Goal: Check status: Check status

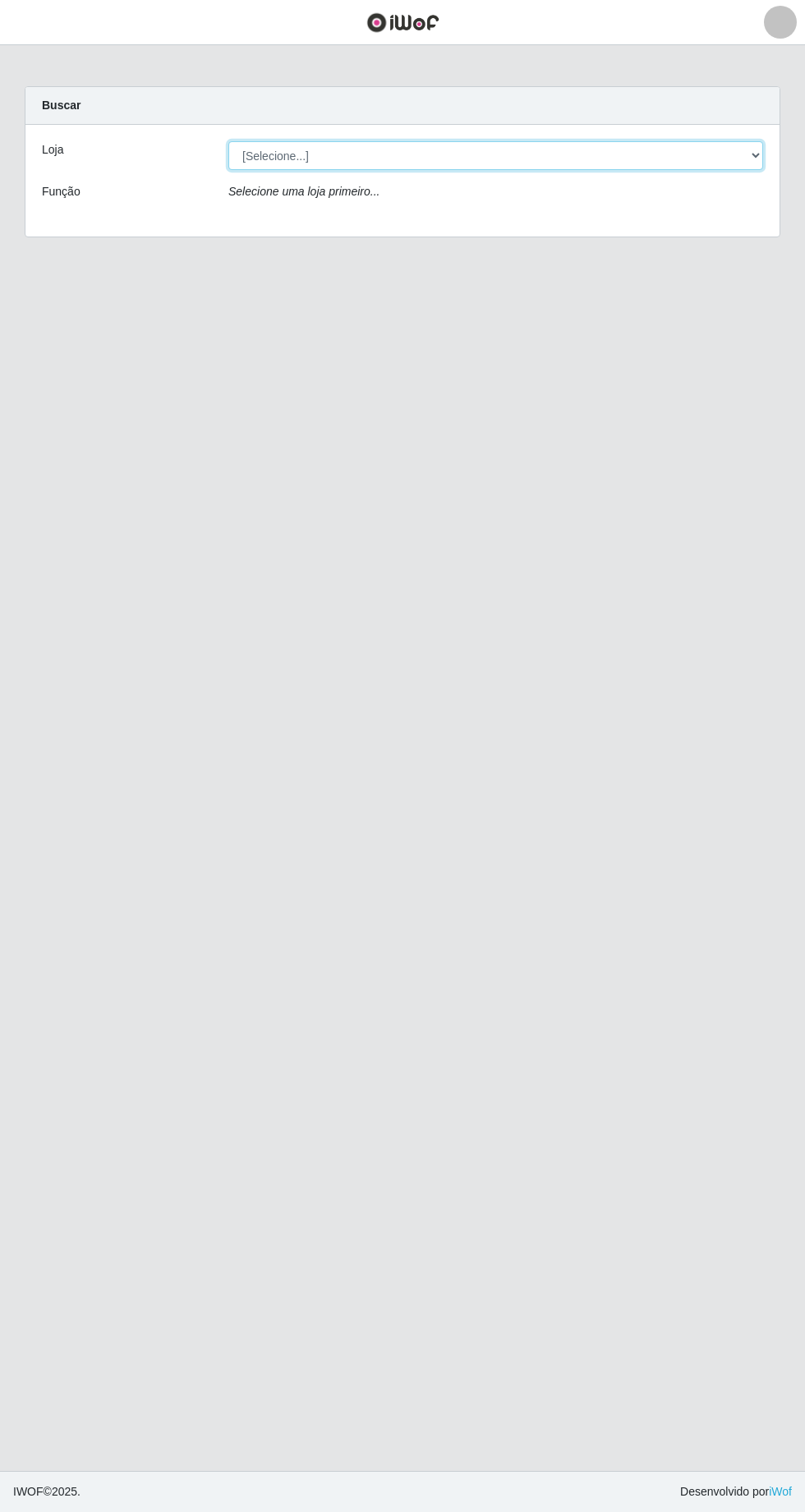
click at [745, 164] on select "[Selecione...] Extrabom - [GEOGRAPHIC_DATA] 28 [GEOGRAPHIC_DATA]" at bounding box center [496, 155] width 535 height 29
select select "456"
click at [229, 141] on select "[Selecione...] Extrabom - [GEOGRAPHIC_DATA] 28 [GEOGRAPHIC_DATA]" at bounding box center [496, 155] width 535 height 29
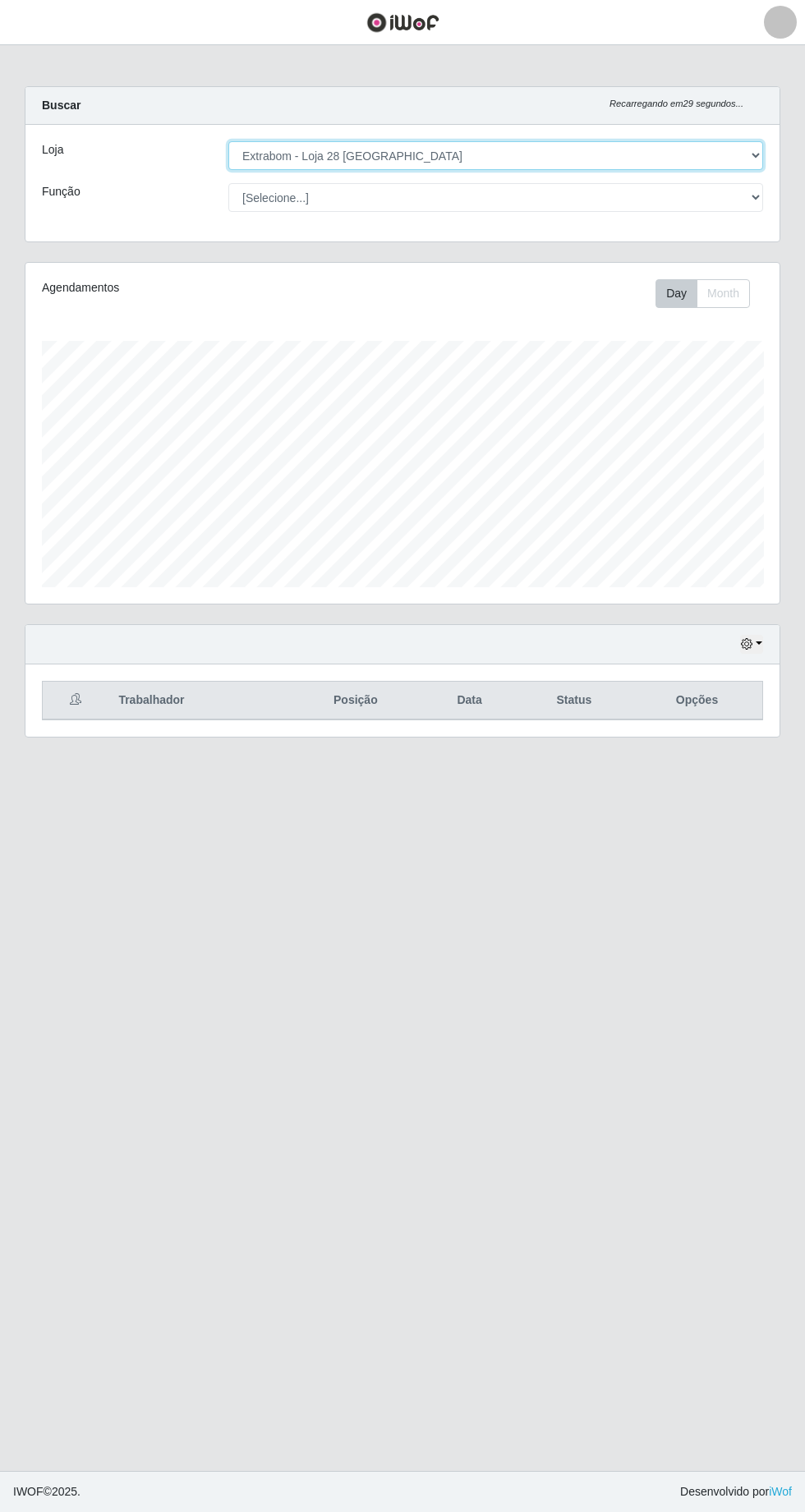
scroll to position [340, 754]
click at [746, 641] on icon "button" at bounding box center [746, 643] width 11 height 11
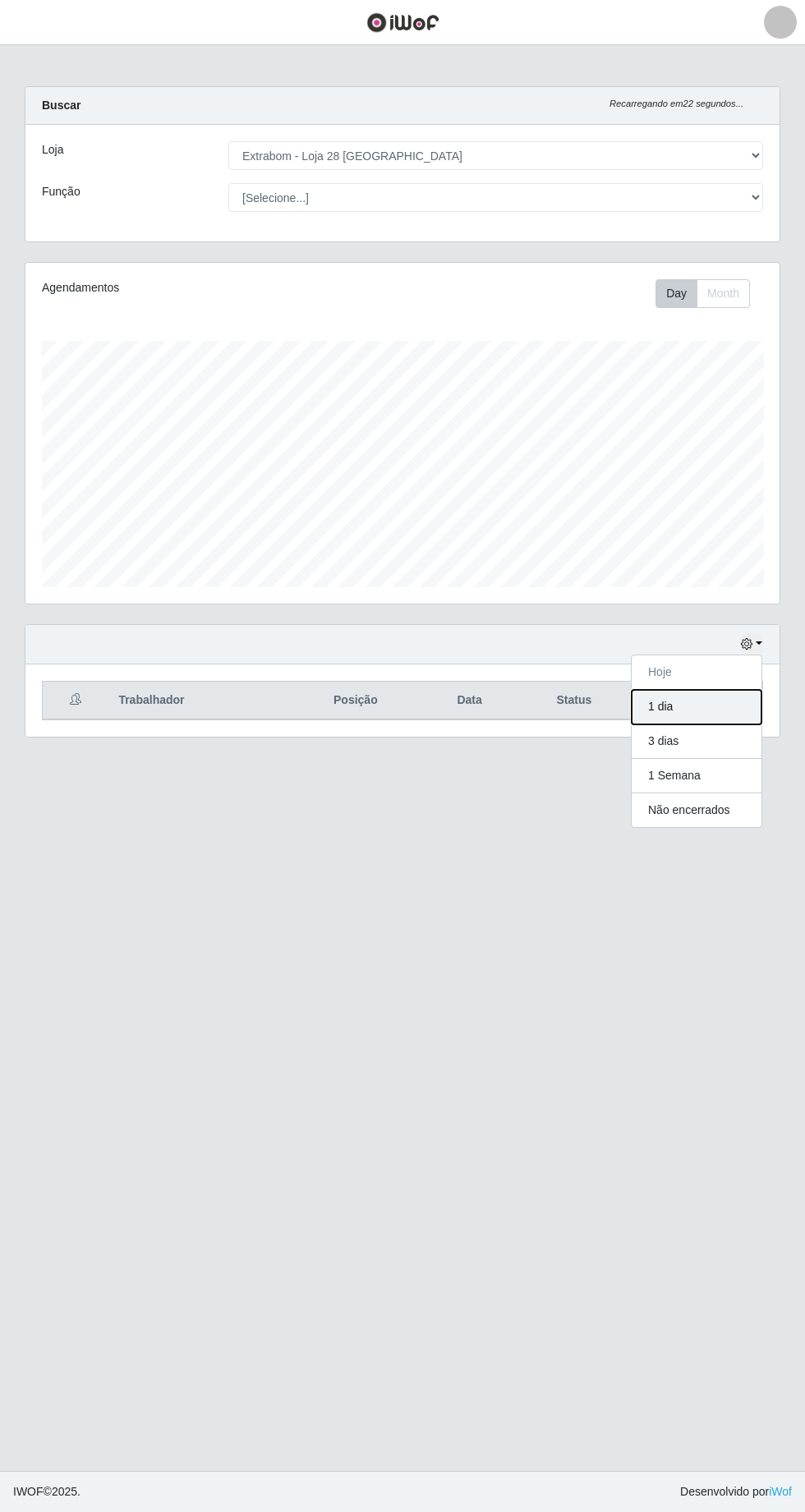
click at [710, 711] on button "1 dia" at bounding box center [696, 708] width 130 height 35
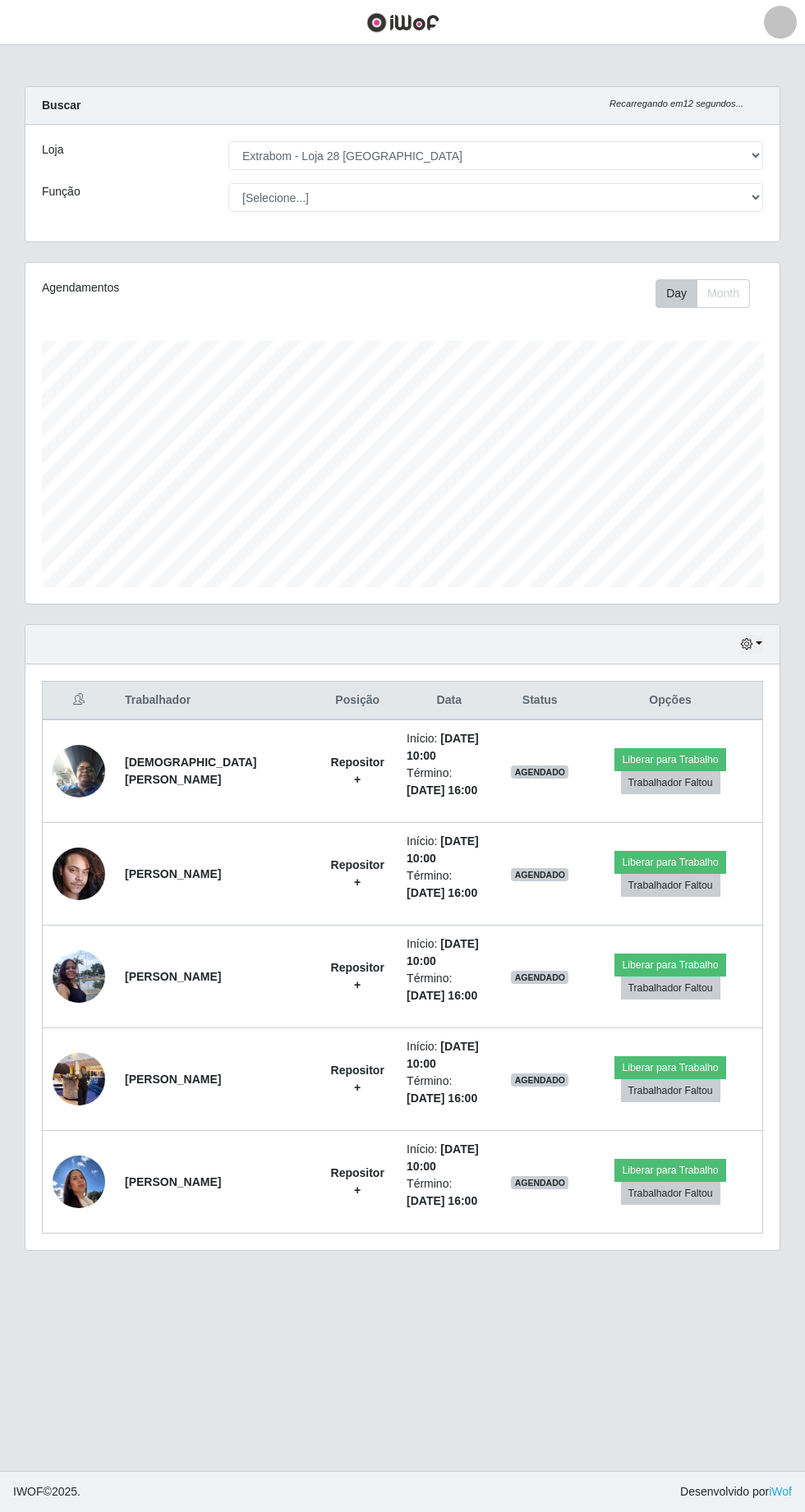
click at [96, 979] on img at bounding box center [79, 976] width 53 height 70
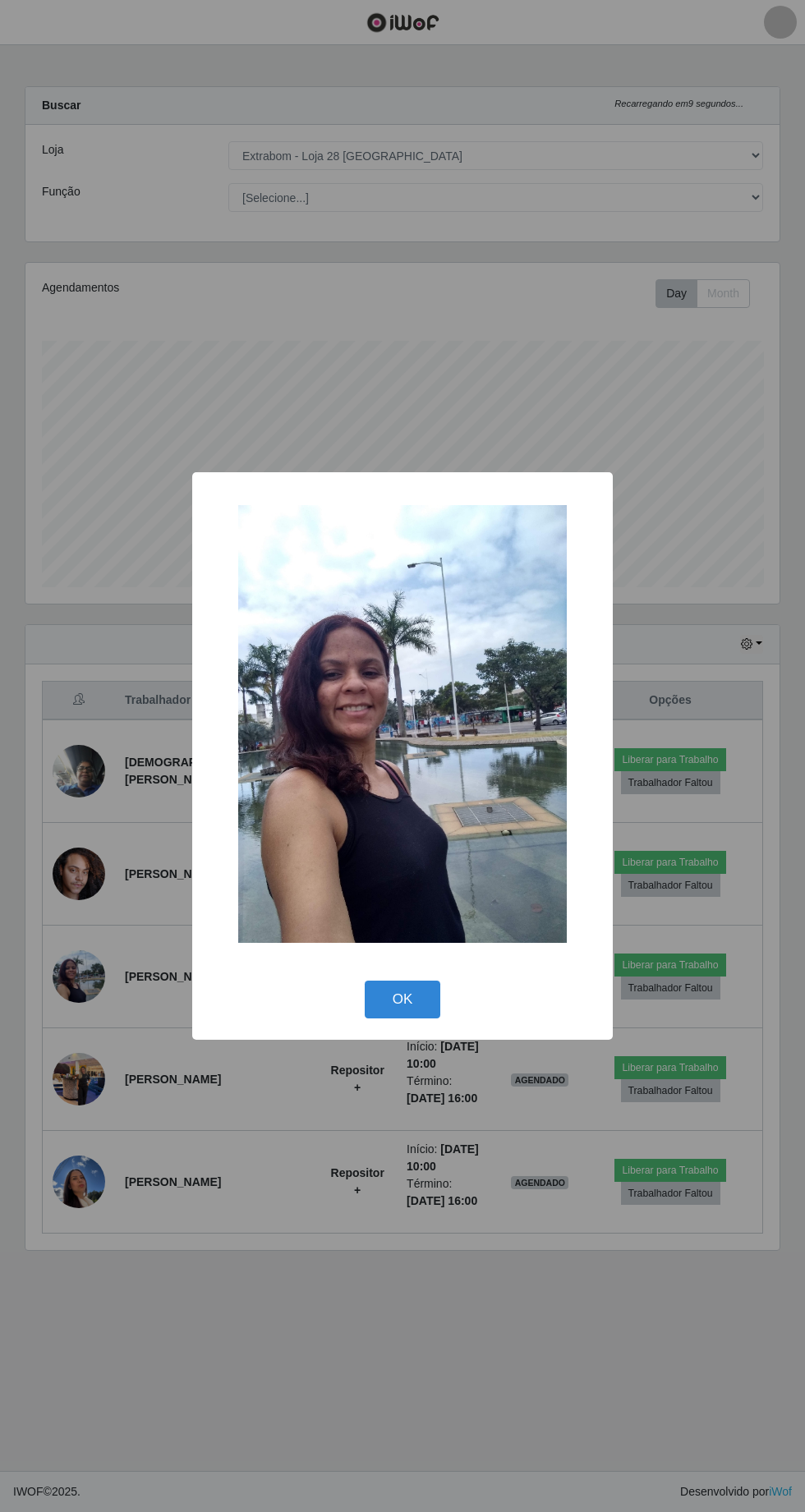
click at [257, 1370] on div "× OK Cancel" at bounding box center [402, 756] width 805 height 1512
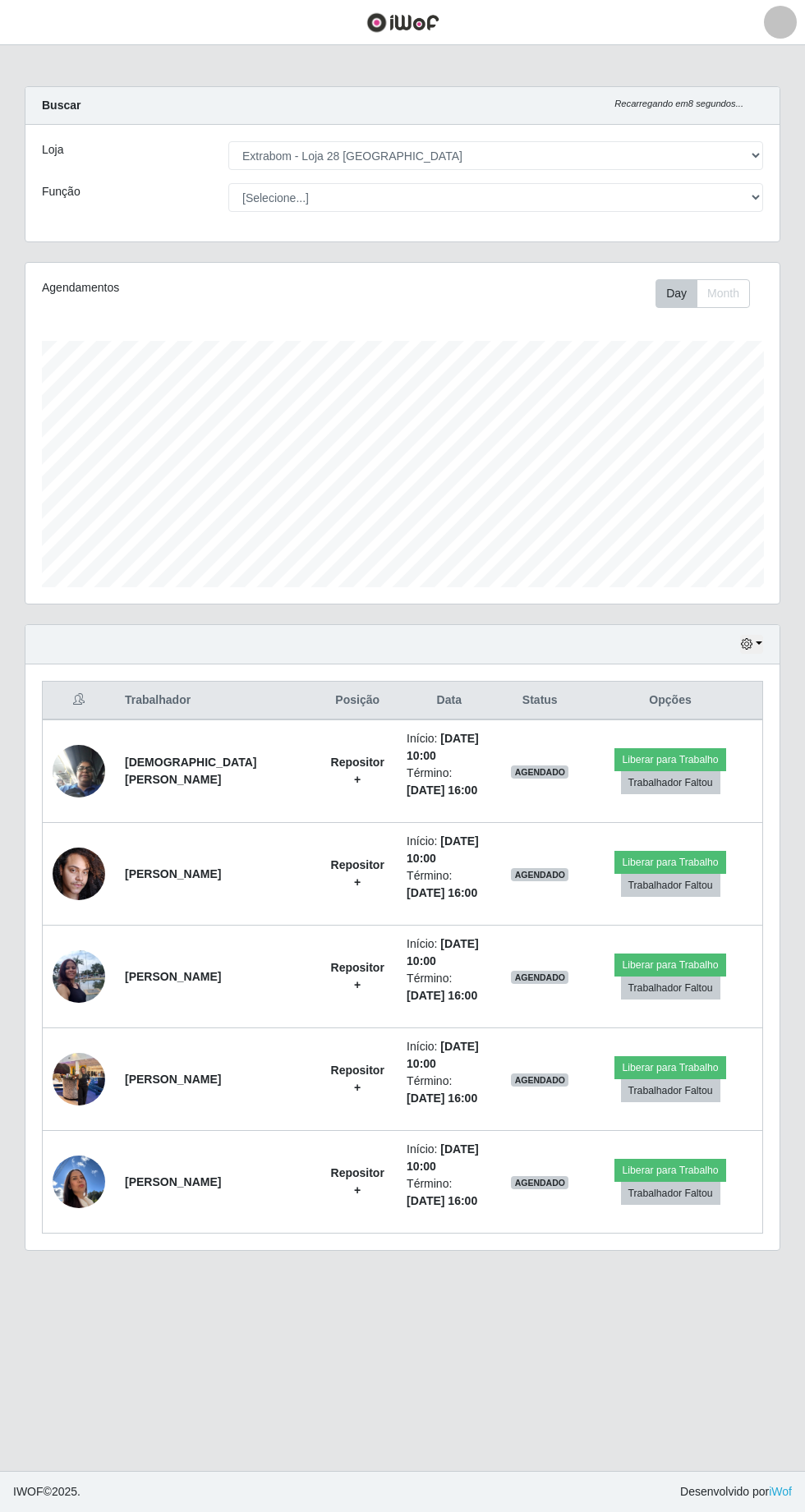
click at [87, 1185] on img at bounding box center [79, 1181] width 53 height 70
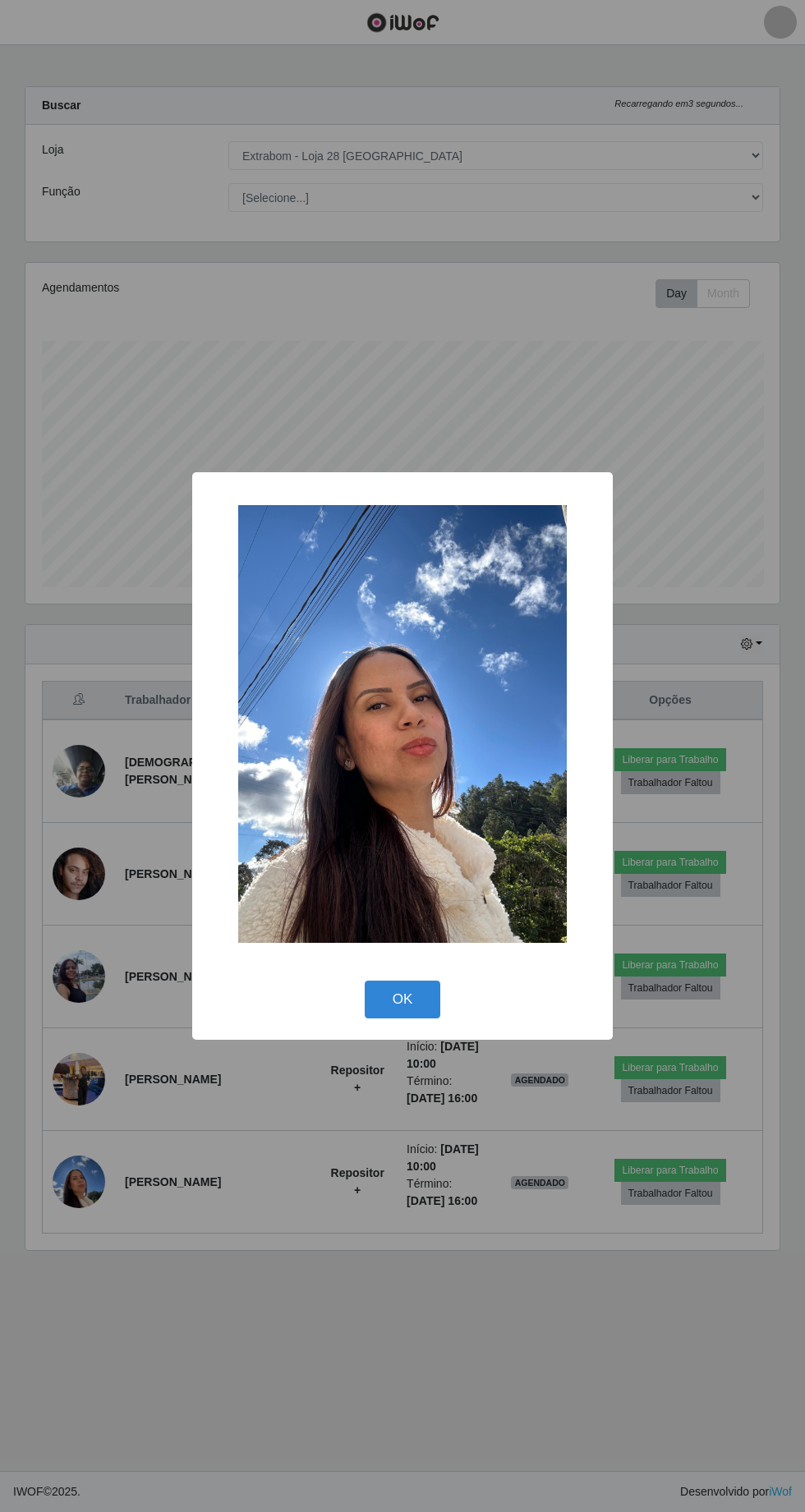
click at [339, 1361] on div "× OK Cancel" at bounding box center [402, 756] width 805 height 1512
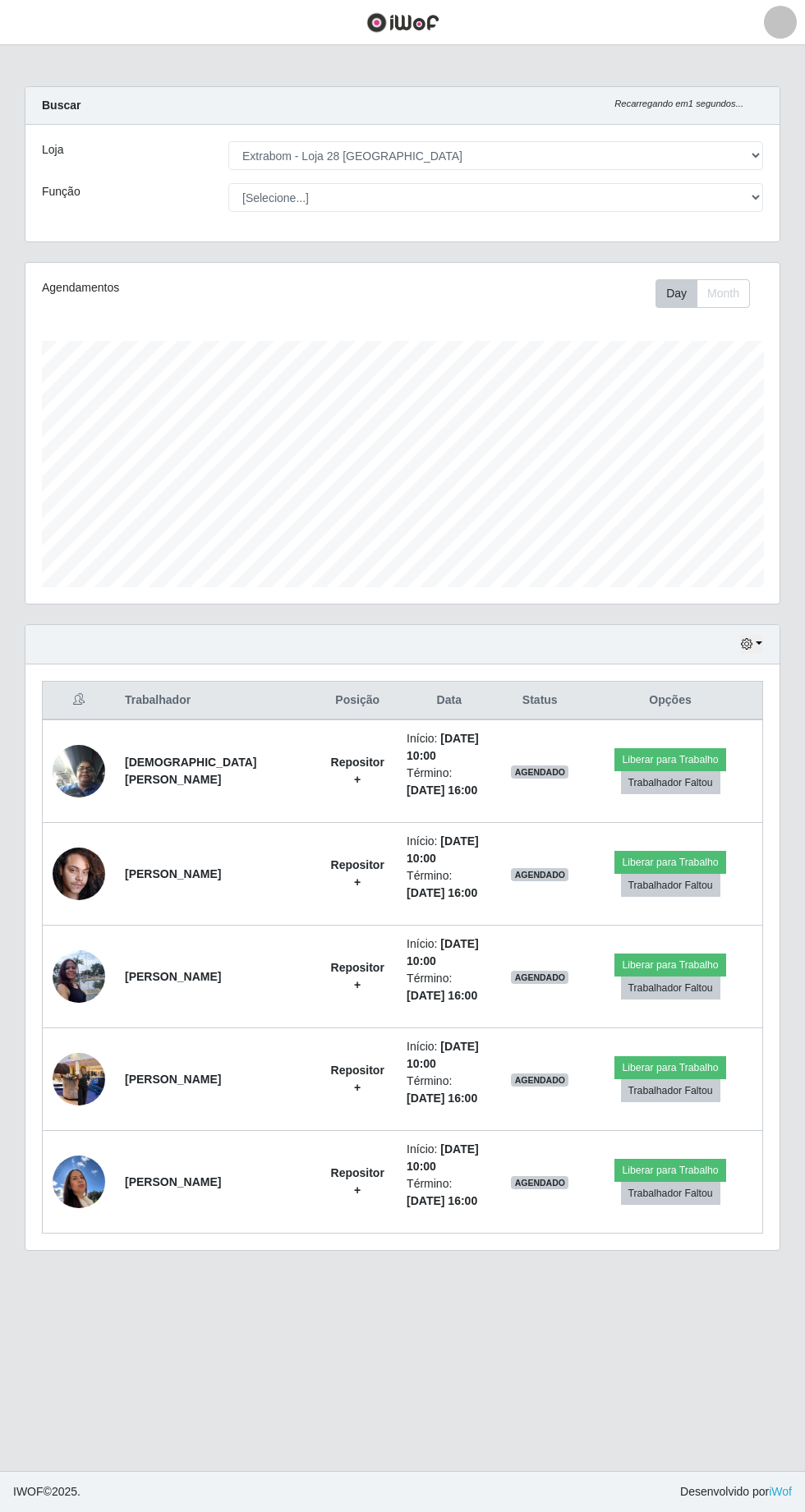
click at [87, 1065] on img at bounding box center [79, 1079] width 53 height 70
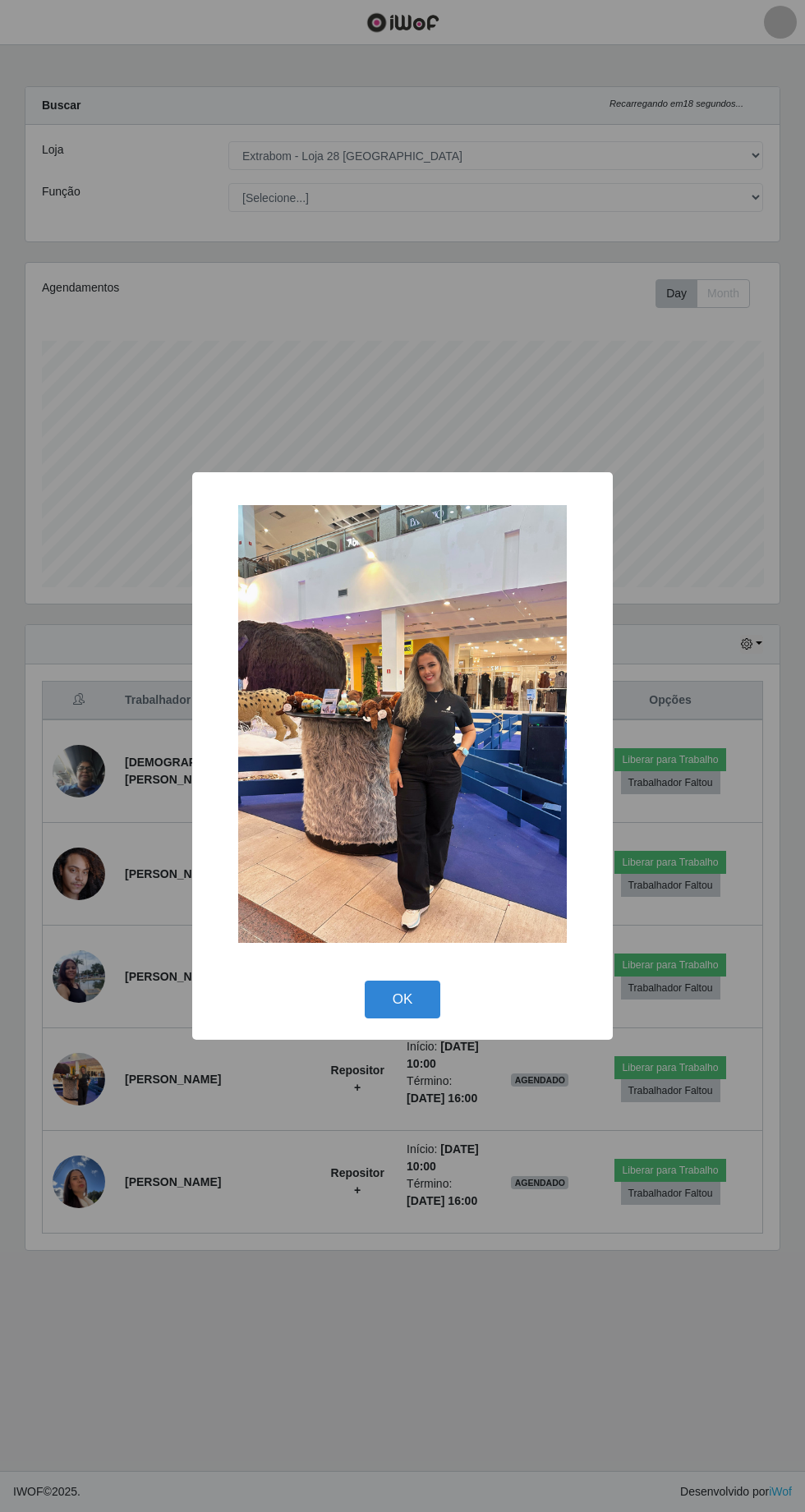
scroll to position [0, 0]
click at [345, 1377] on div "× OK Cancel" at bounding box center [402, 756] width 805 height 1512
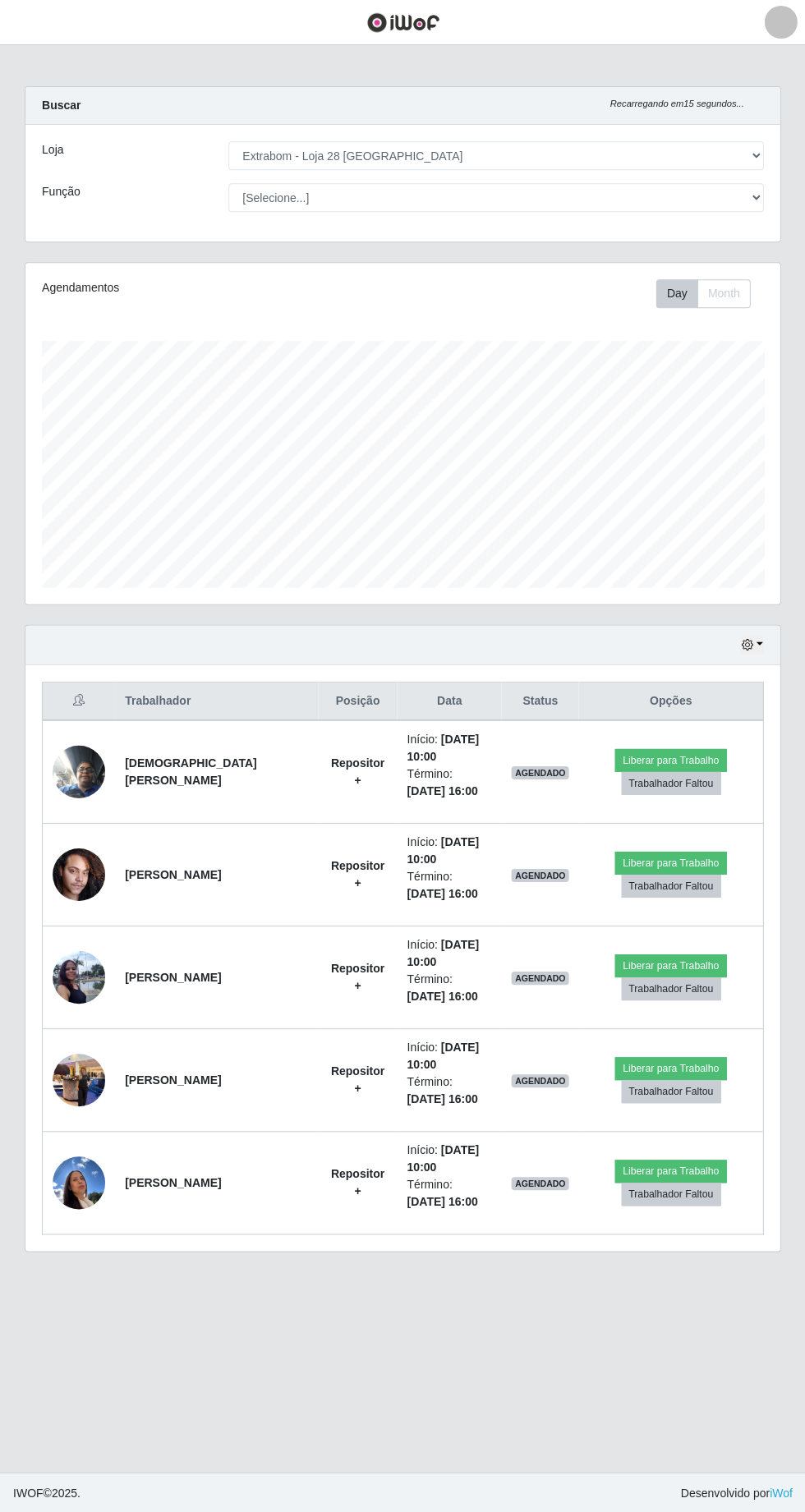
click at [93, 780] on img at bounding box center [79, 771] width 53 height 70
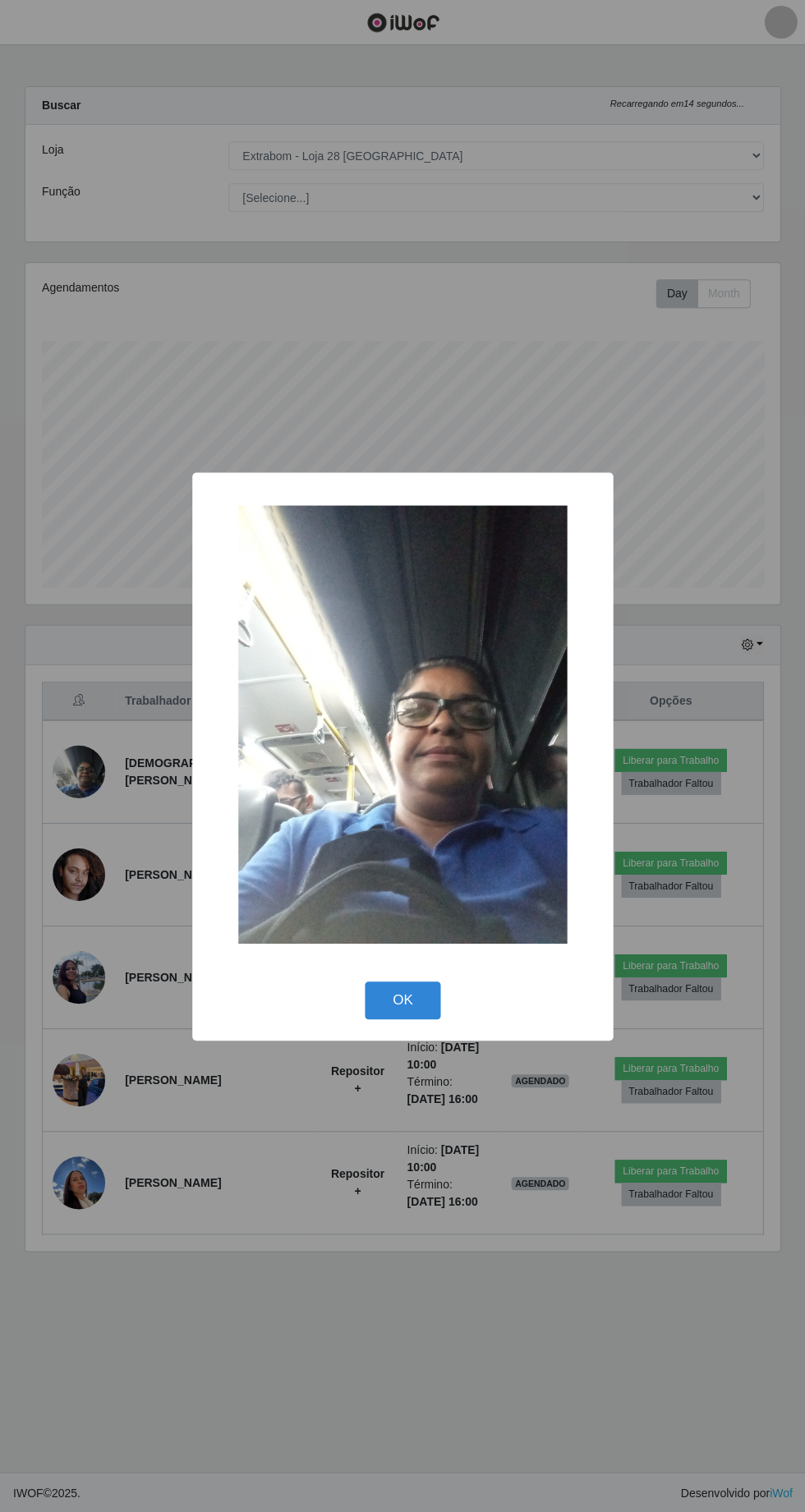
click at [414, 841] on img at bounding box center [402, 724] width 328 height 438
click at [390, 799] on img at bounding box center [402, 724] width 328 height 438
